Goal: Contribute content

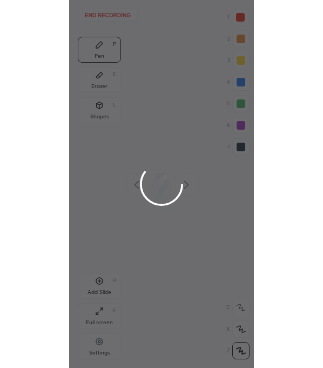
scroll to position [368, 12]
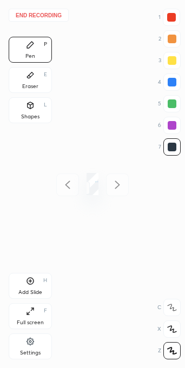
click at [37, 316] on div "Full screen F" at bounding box center [30, 316] width 43 height 26
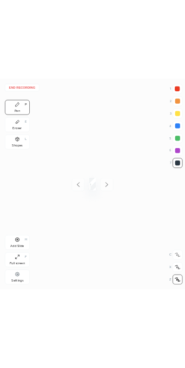
scroll to position [368, 150]
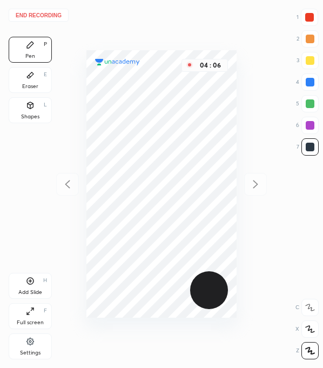
click at [39, 316] on div "Full screen F" at bounding box center [30, 316] width 43 height 26
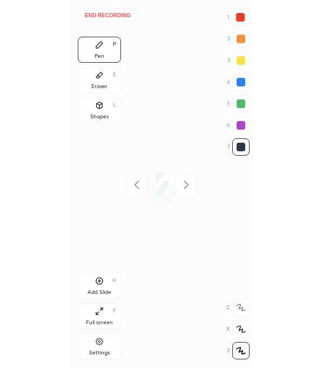
scroll to position [53685, 54041]
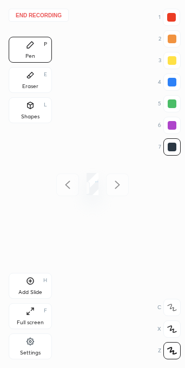
click at [29, 316] on div "Full screen F" at bounding box center [30, 316] width 43 height 26
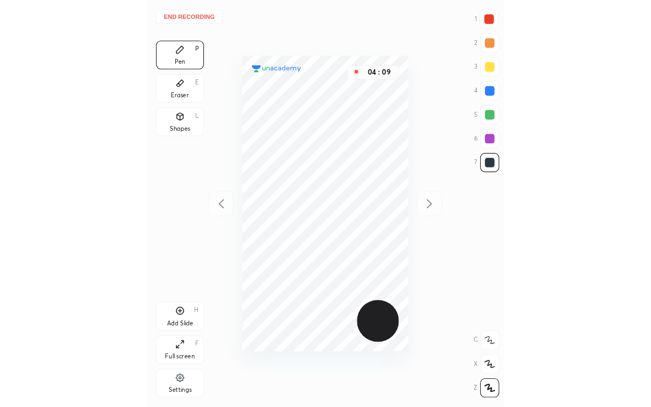
scroll to position [368, 150]
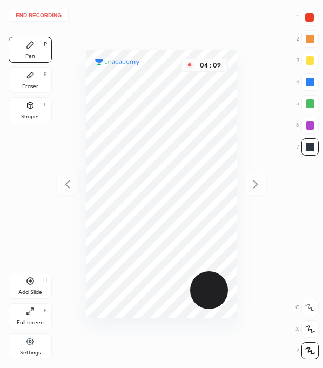
click at [48, 19] on button "End recording" at bounding box center [39, 15] width 60 height 13
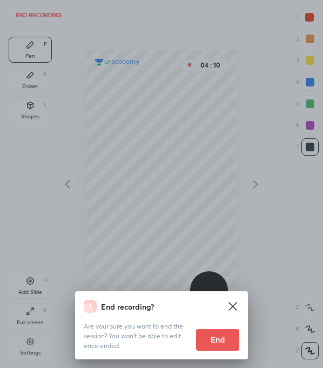
click at [184, 340] on button "End" at bounding box center [217, 340] width 43 height 22
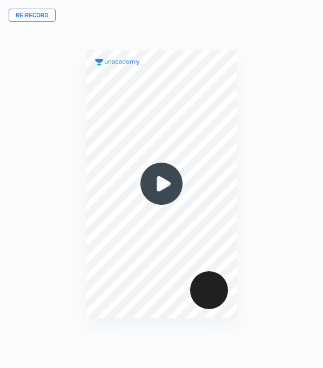
click at [38, 16] on button "Re-record" at bounding box center [32, 15] width 47 height 13
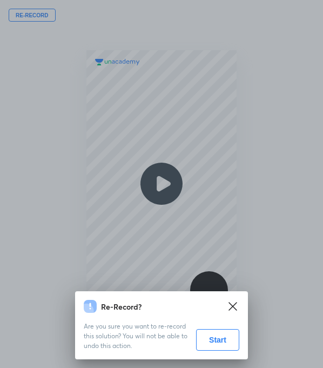
click at [184, 335] on button "Start" at bounding box center [217, 340] width 43 height 22
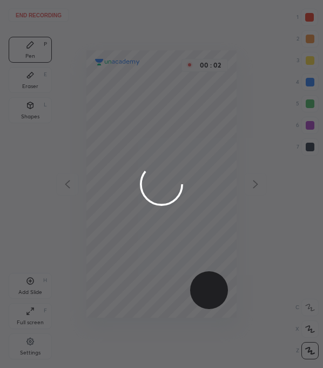
click at [31, 349] on div at bounding box center [161, 184] width 323 height 368
click at [31, 354] on div at bounding box center [161, 184] width 323 height 368
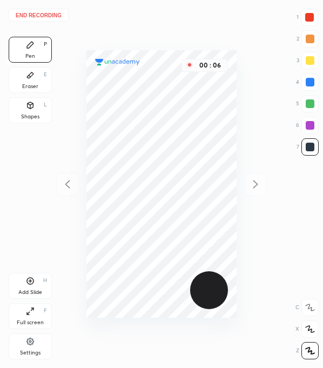
click at [30, 344] on icon at bounding box center [29, 341] width 7 height 7
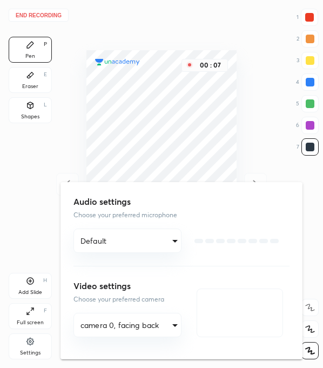
click at [130, 321] on body "End recording 1 2 3 4 5 6 7 R O A L C X Z Erase all C X Z Pen P Eraser E Shapes…" at bounding box center [161, 184] width 323 height 368
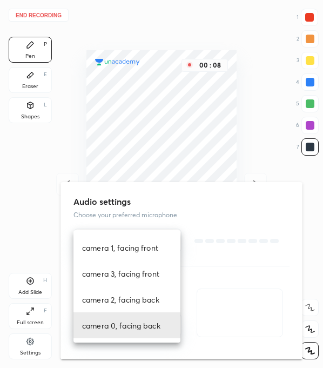
click at [138, 331] on li "camera 0, facing back" at bounding box center [127, 325] width 107 height 26
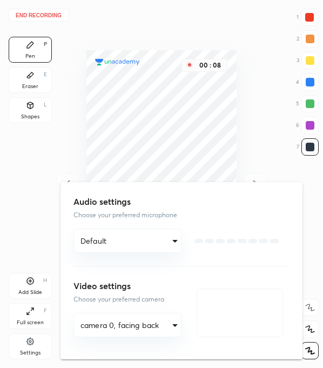
click at [30, 222] on div at bounding box center [161, 184] width 323 height 368
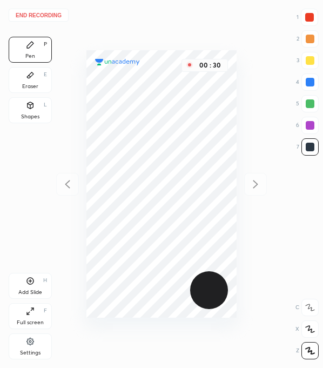
click at [184, 9] on div at bounding box center [309, 17] width 17 height 17
click at [184, 152] on div at bounding box center [310, 146] width 17 height 17
click at [184, 21] on div at bounding box center [309, 17] width 9 height 9
click at [184, 16] on div at bounding box center [309, 17] width 9 height 9
click at [184, 126] on div at bounding box center [310, 125] width 9 height 9
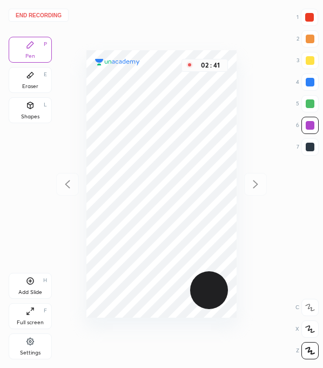
click at [184, 155] on div at bounding box center [310, 146] width 17 height 17
click at [184, 124] on div at bounding box center [310, 125] width 9 height 9
click at [184, 149] on div at bounding box center [310, 147] width 9 height 9
click at [184, 192] on div "End recording 1 2 3 4 5 6 7 R O A L C X Z Erase all C X Z Pen P Eraser E Shapes…" at bounding box center [161, 184] width 323 height 368
click at [58, 11] on button "End recording" at bounding box center [39, 15] width 60 height 13
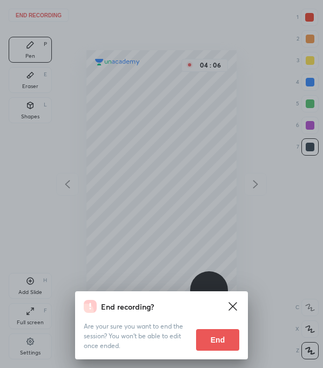
click at [184, 342] on button "End" at bounding box center [217, 340] width 43 height 22
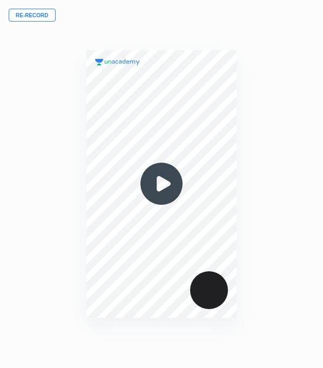
click at [184, 29] on div "Re-record 00 : 00" at bounding box center [161, 184] width 323 height 368
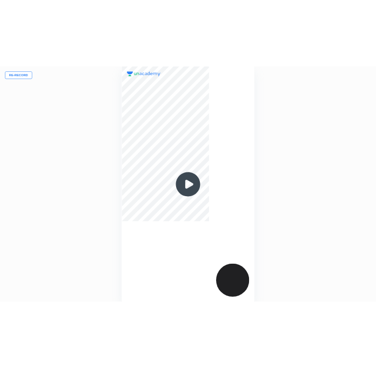
scroll to position [406, 478]
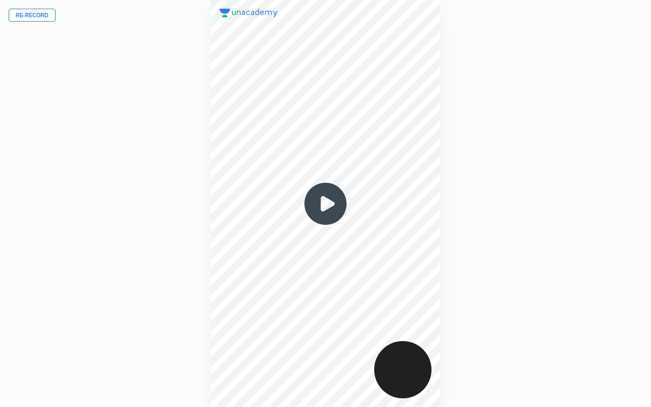
click at [121, 275] on div "00 : 00" at bounding box center [325, 203] width 478 height 407
click at [85, 346] on div "Re-record 00 : 00" at bounding box center [325, 203] width 651 height 407
click at [184, 251] on div "00 : 00" at bounding box center [325, 203] width 478 height 407
click at [184, 234] on div at bounding box center [325, 203] width 229 height 407
click at [184, 176] on div "Re-record 00 : 00" at bounding box center [325, 203] width 651 height 407
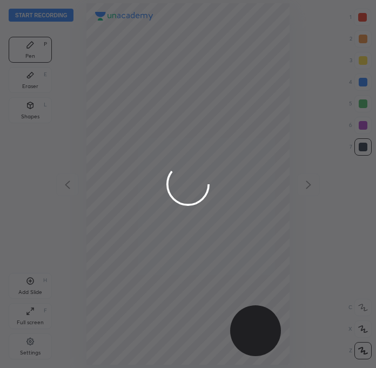
scroll to position [368, 203]
